Goal: Find specific page/section: Find specific page/section

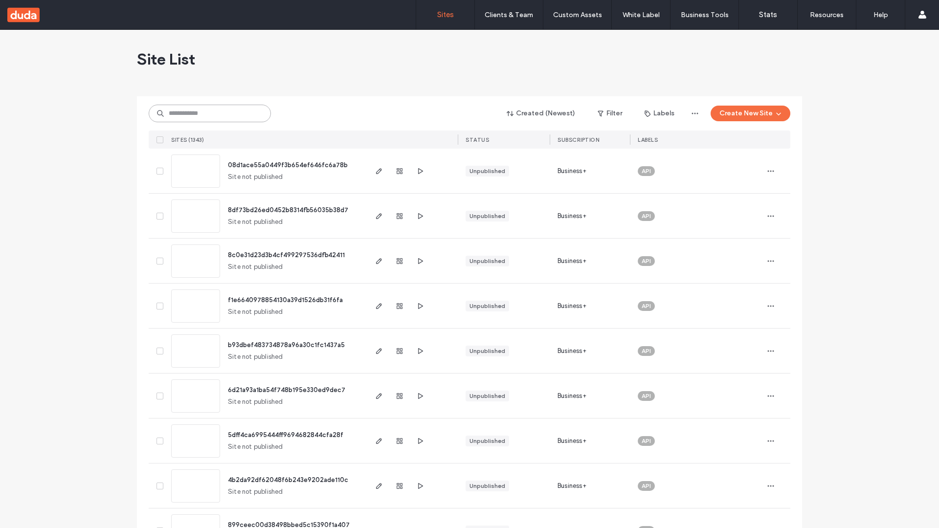
click at [210, 113] on input at bounding box center [210, 114] width 122 height 18
type input "**********"
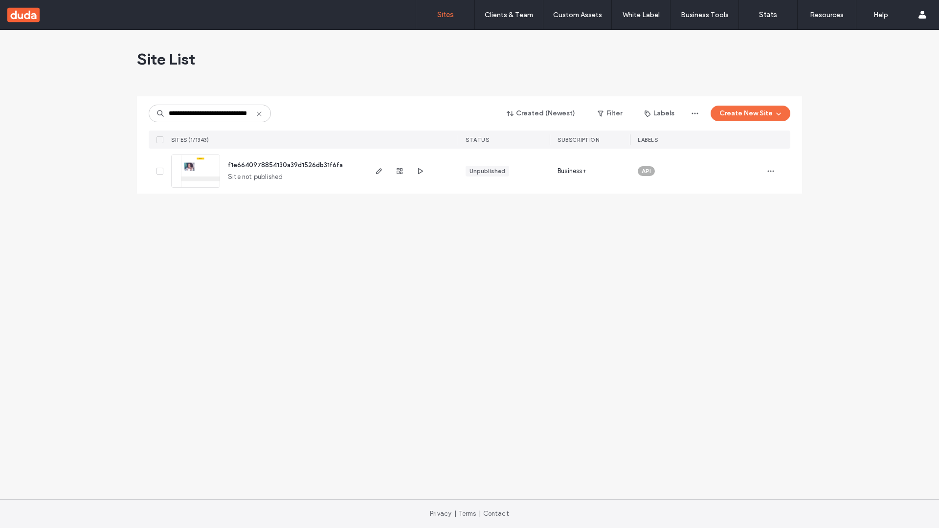
click at [286, 165] on span "f1e6640978854130a39d1526db31f6fa" at bounding box center [285, 164] width 115 height 7
